Goal: Task Accomplishment & Management: Manage account settings

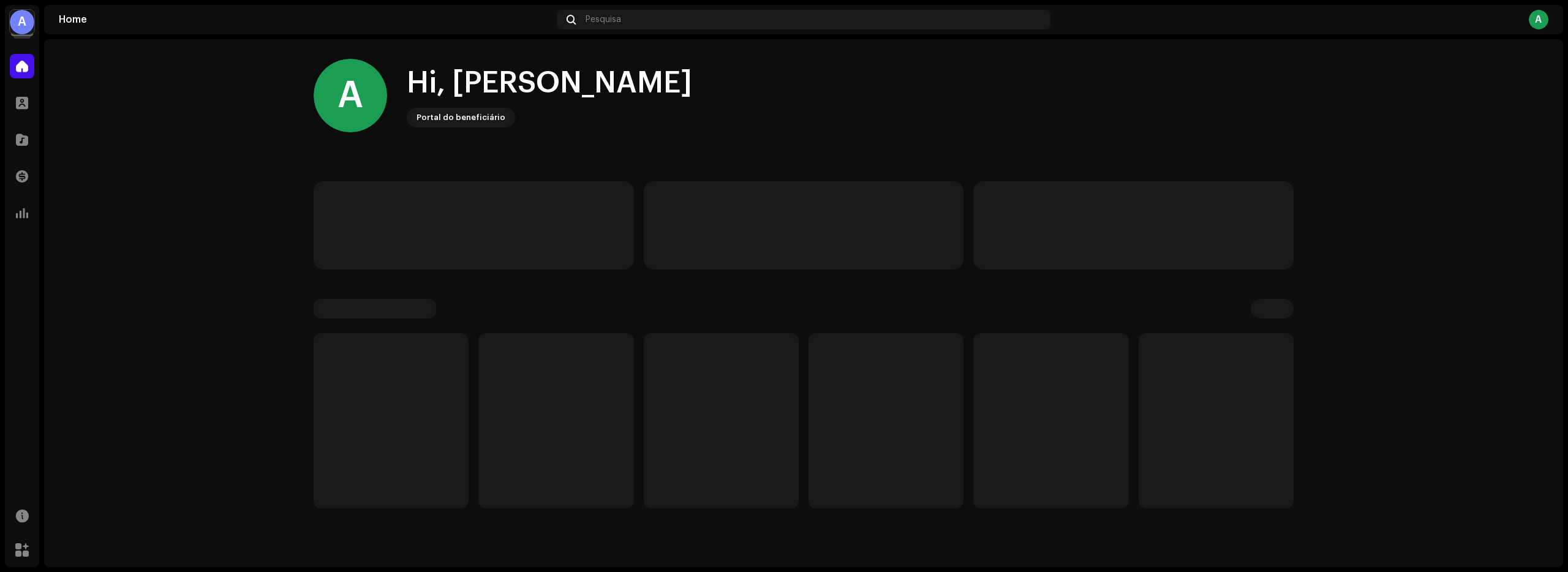
click at [22, 23] on div "A" at bounding box center [22, 22] width 25 height 25
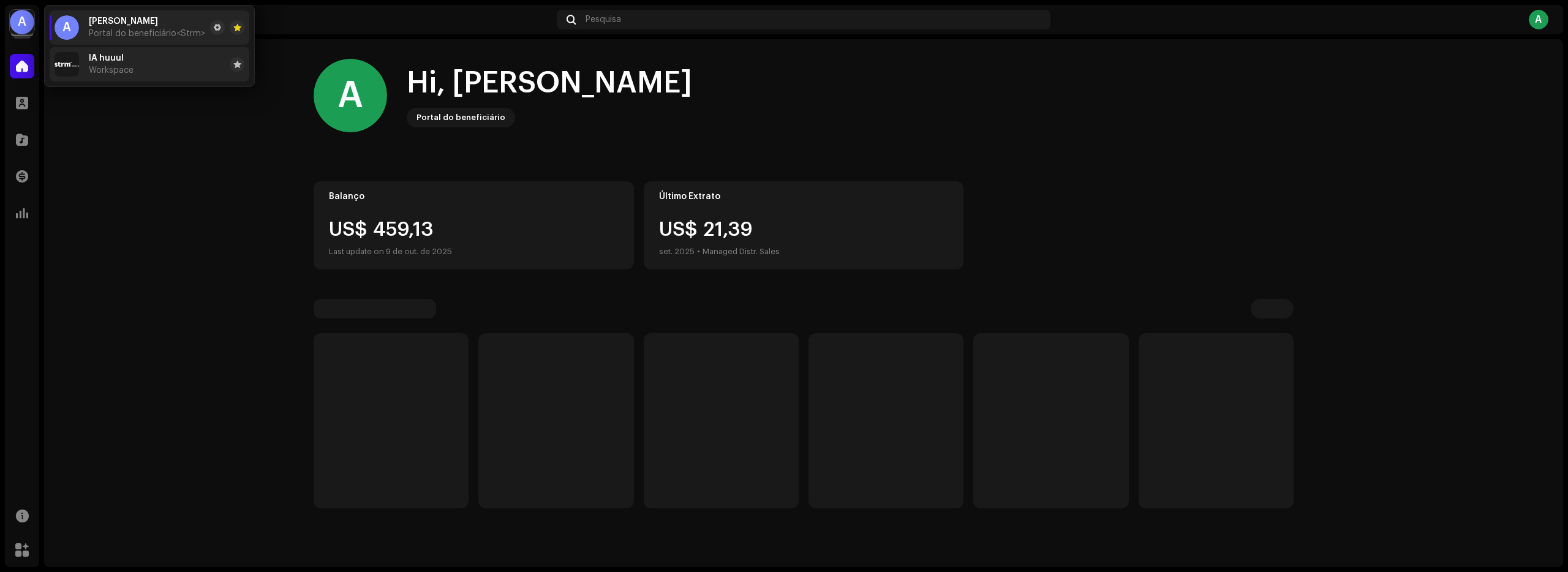
click at [95, 61] on span "IA huuul" at bounding box center [106, 58] width 35 height 10
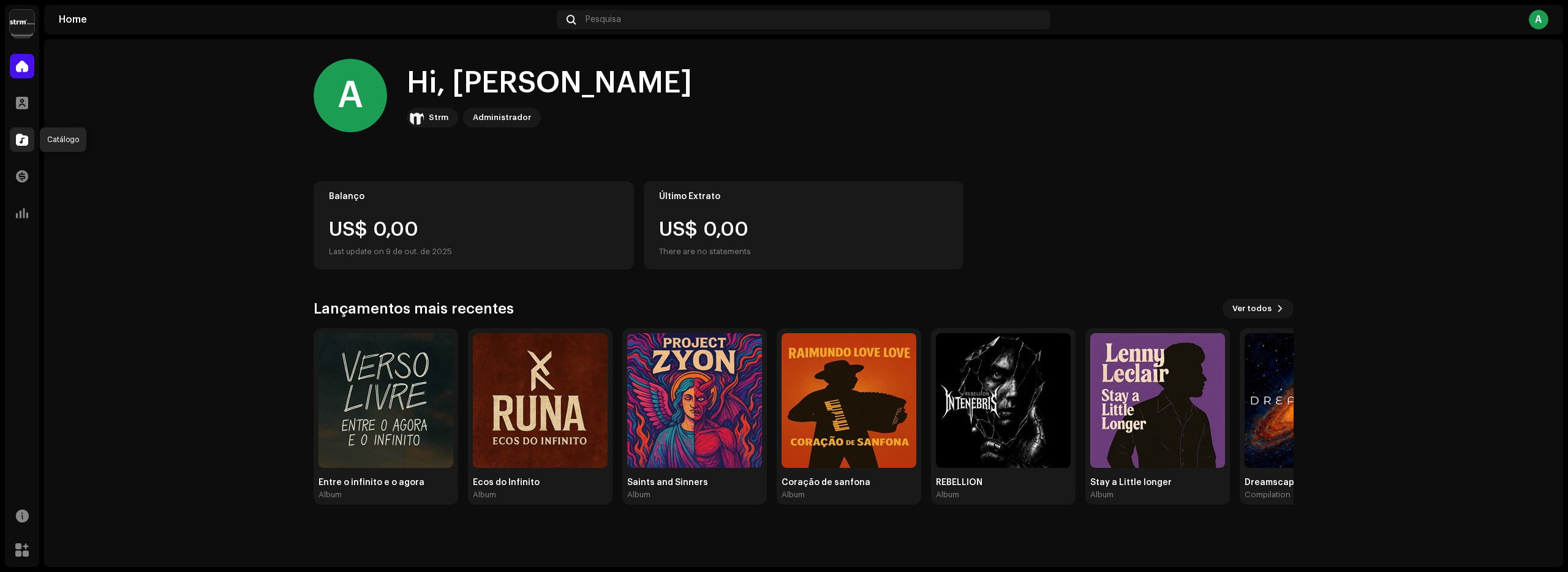
click at [22, 136] on span at bounding box center [22, 140] width 12 height 10
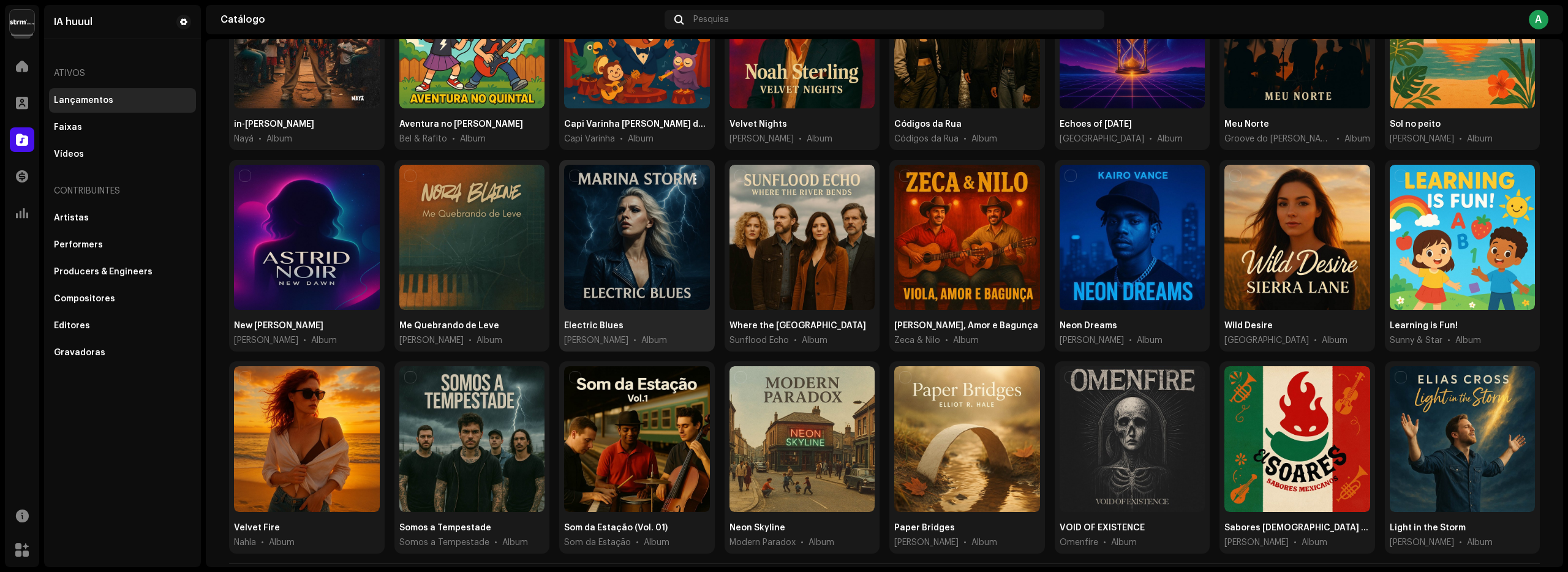
scroll to position [225, 0]
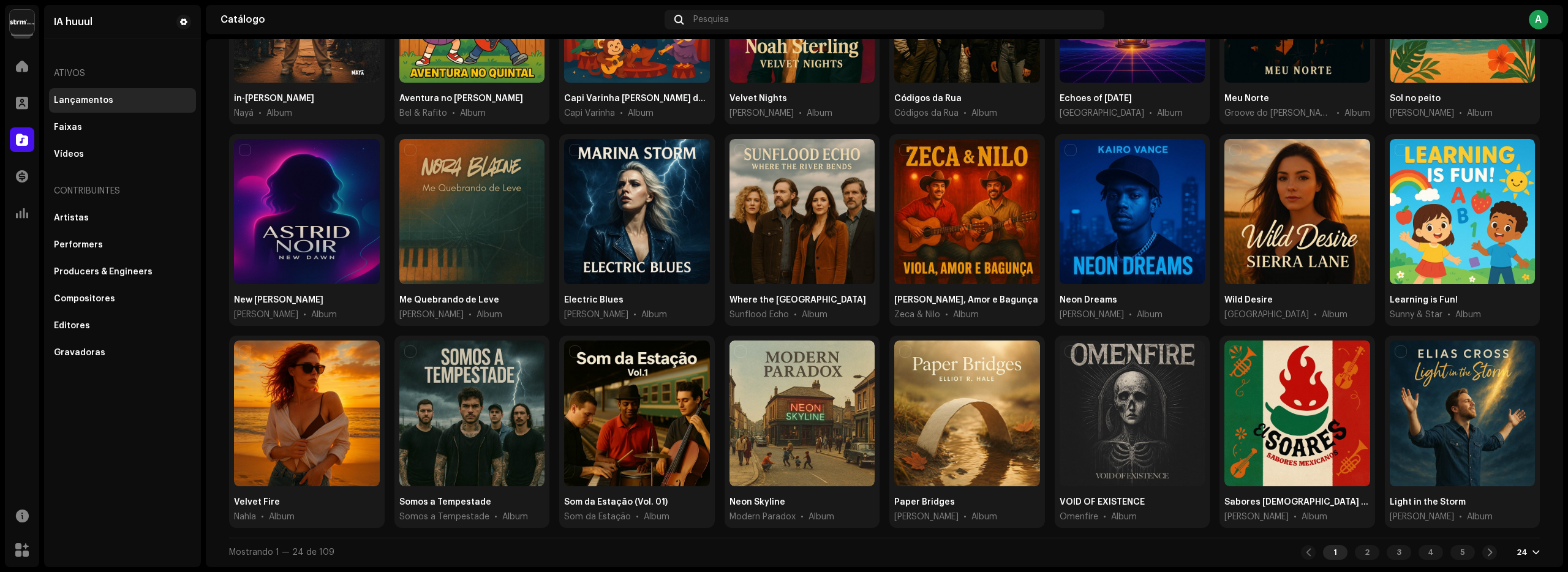
click at [1532, 553] on div at bounding box center [1536, 553] width 8 height 10
click at [1492, 531] on div "72" at bounding box center [1505, 530] width 50 height 25
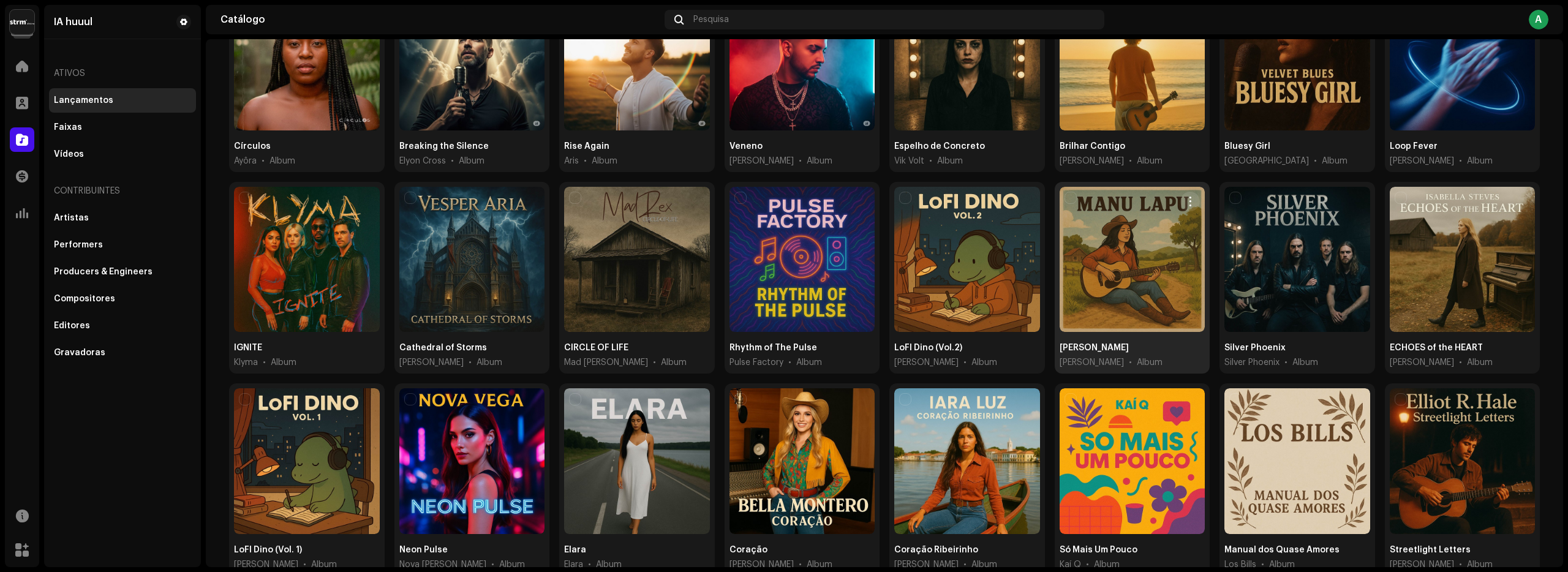
scroll to position [1436, 0]
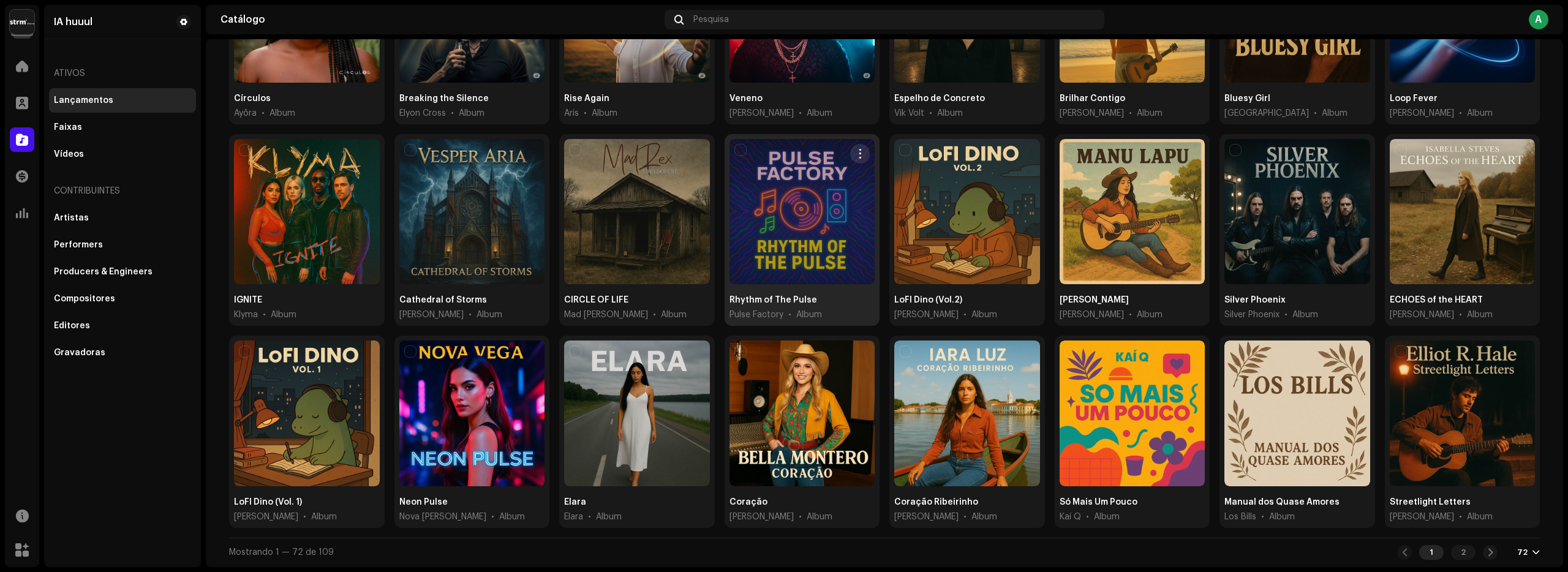
click at [792, 220] on div at bounding box center [803, 212] width 146 height 146
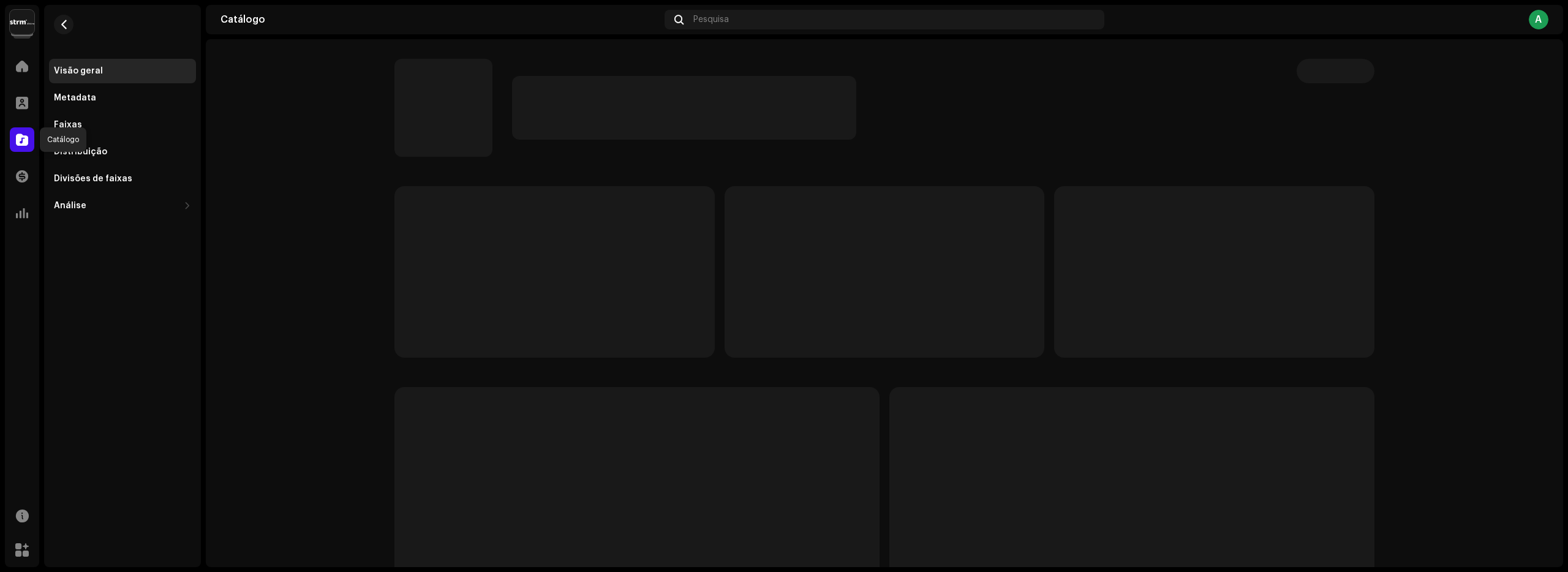
click at [23, 138] on span at bounding box center [22, 140] width 12 height 10
